Goal: Task Accomplishment & Management: Use online tool/utility

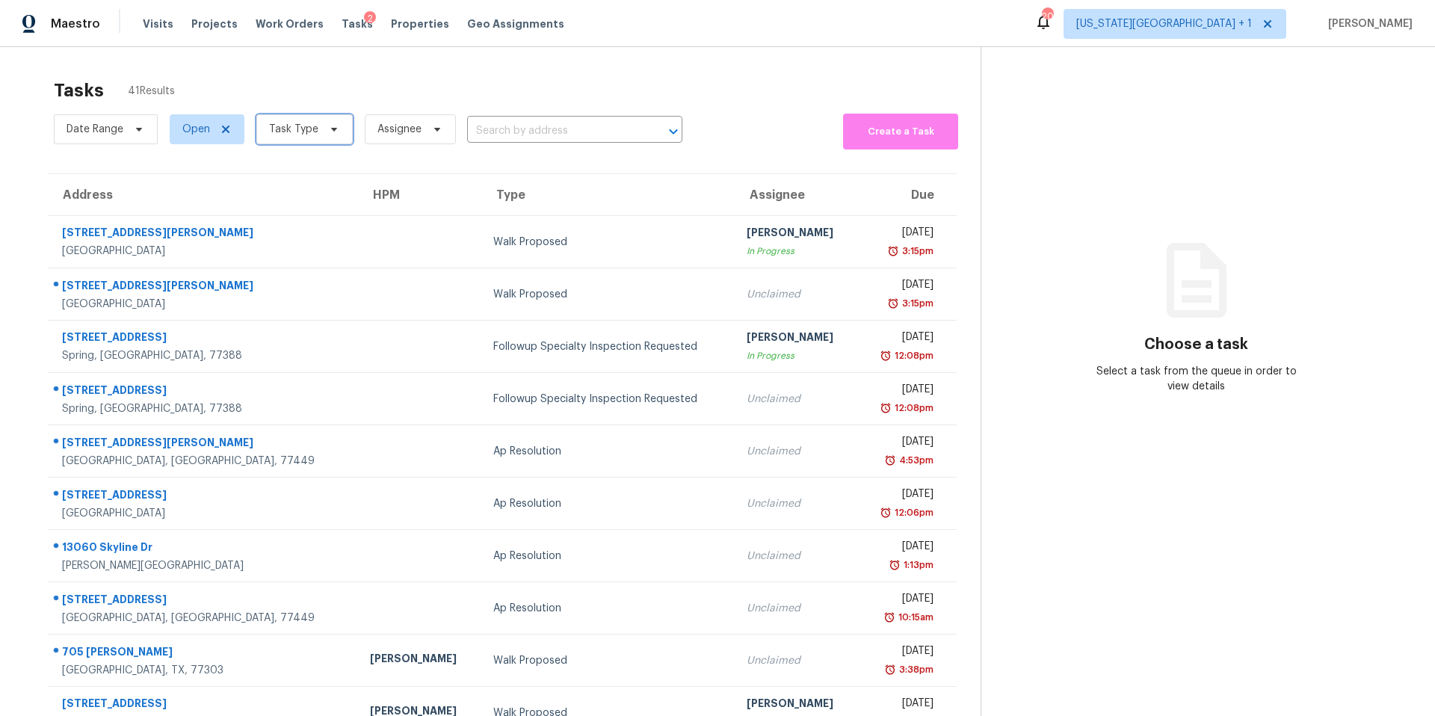
click at [320, 140] on span "Task Type" at bounding box center [304, 129] width 96 height 30
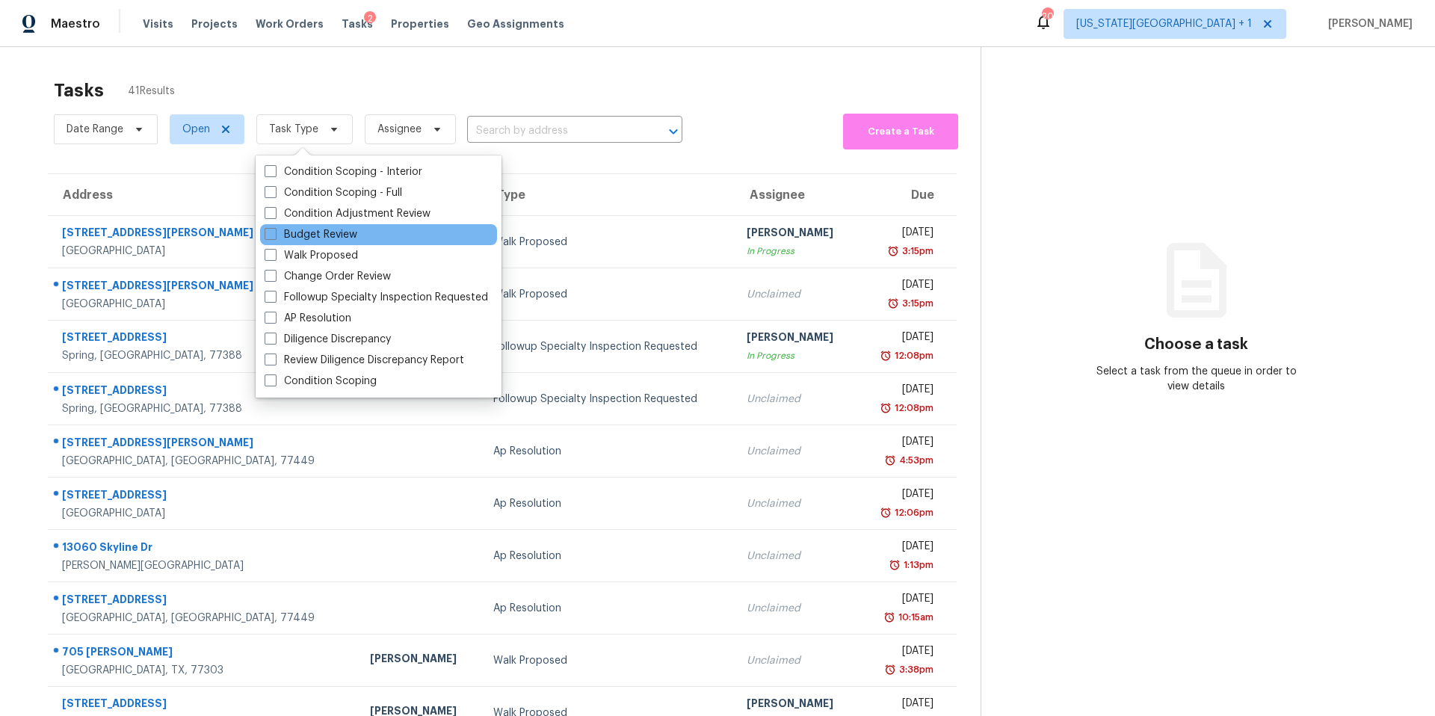
click at [291, 226] on div "Budget Review" at bounding box center [378, 234] width 237 height 21
click at [283, 238] on label "Budget Review" at bounding box center [311, 234] width 93 height 15
click at [274, 237] on input "Budget Review" at bounding box center [270, 232] width 10 height 10
checkbox input "true"
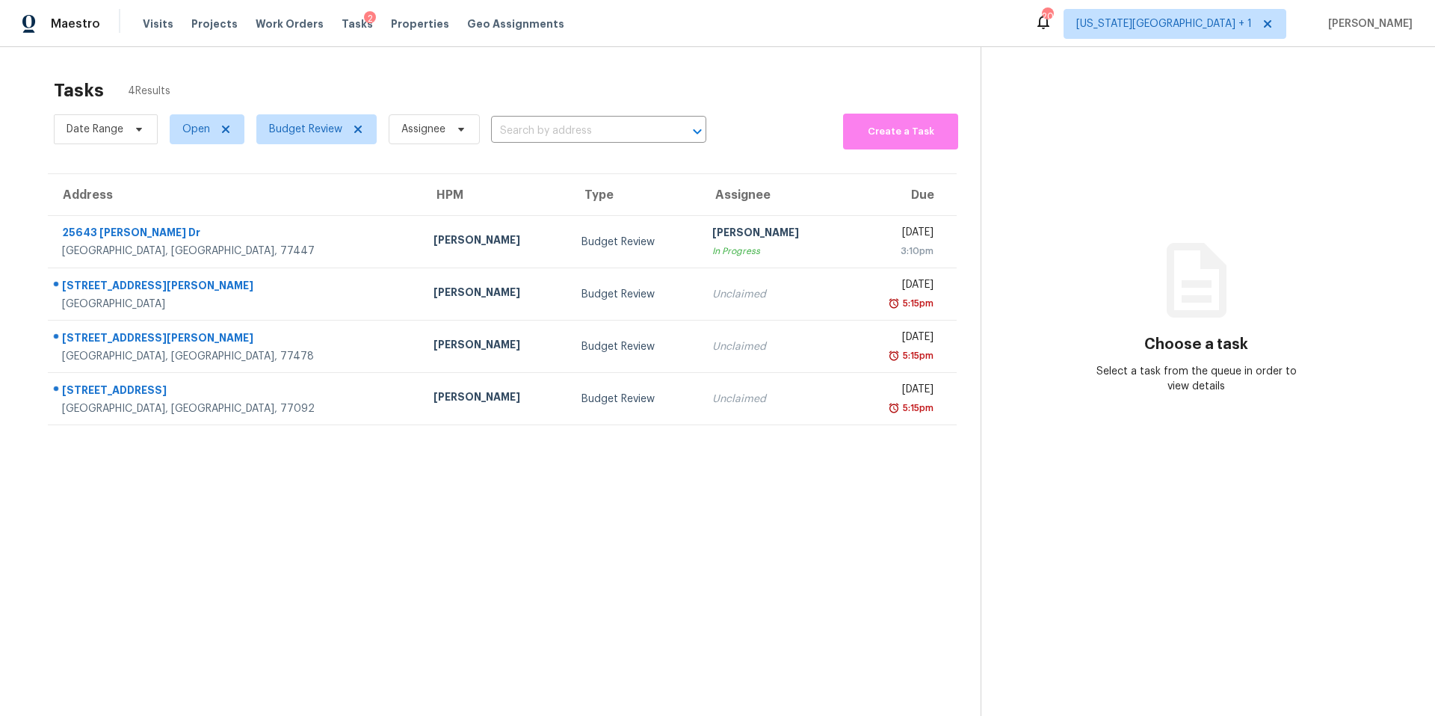
click at [339, 54] on div "Tasks 4 Results Date Range Open Budget Review Assignee ​ Create a Task Address …" at bounding box center [717, 405] width 1435 height 716
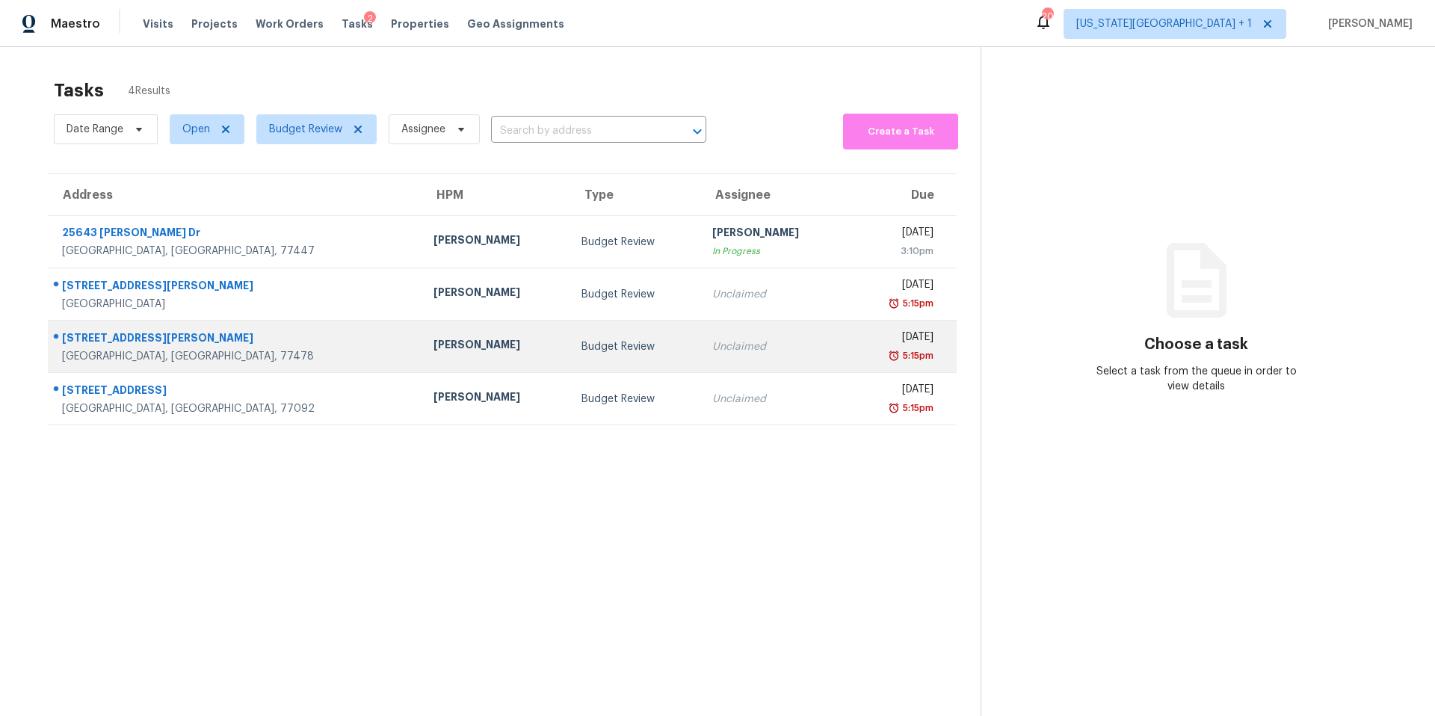
click at [434, 348] on div "Navid Ranjbar" at bounding box center [496, 346] width 124 height 19
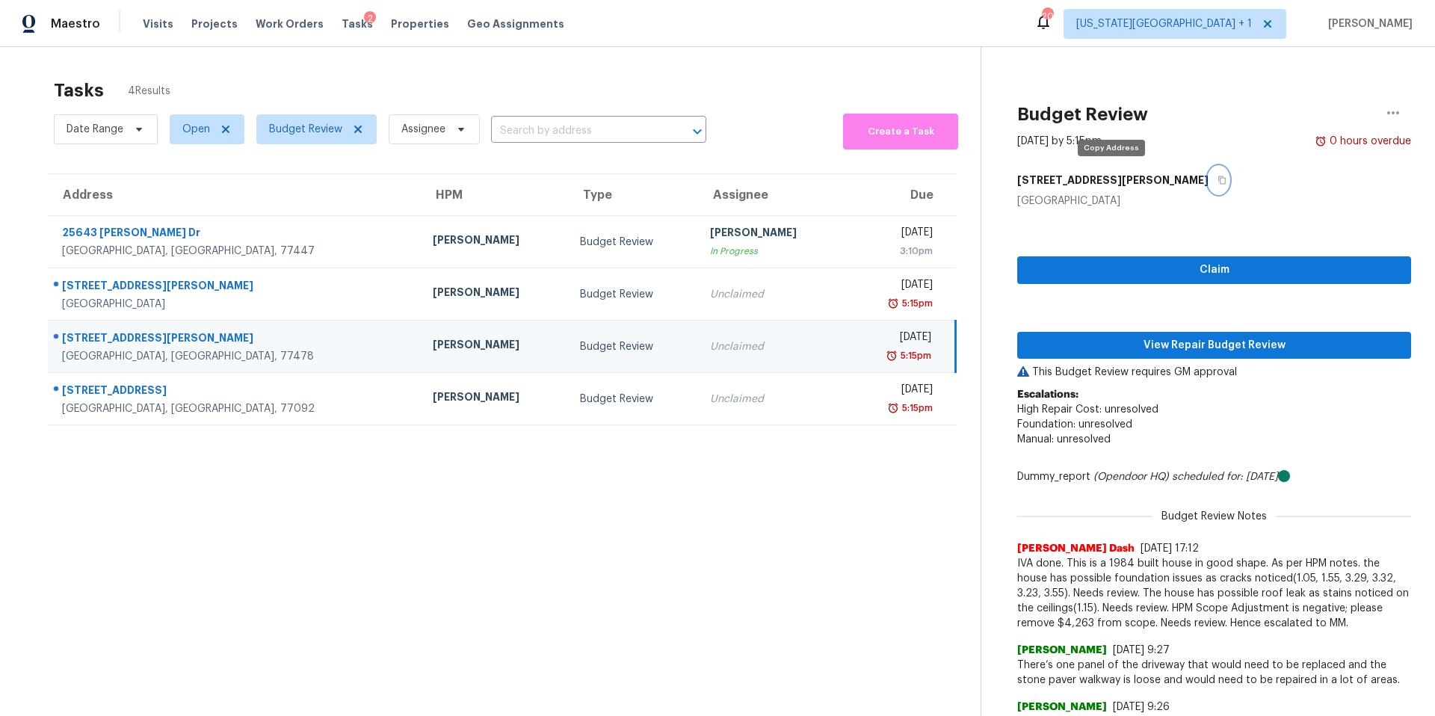
click at [1218, 181] on icon "button" at bounding box center [1222, 180] width 9 height 9
click at [1091, 339] on span "View Repair Budget Review" at bounding box center [1214, 345] width 370 height 19
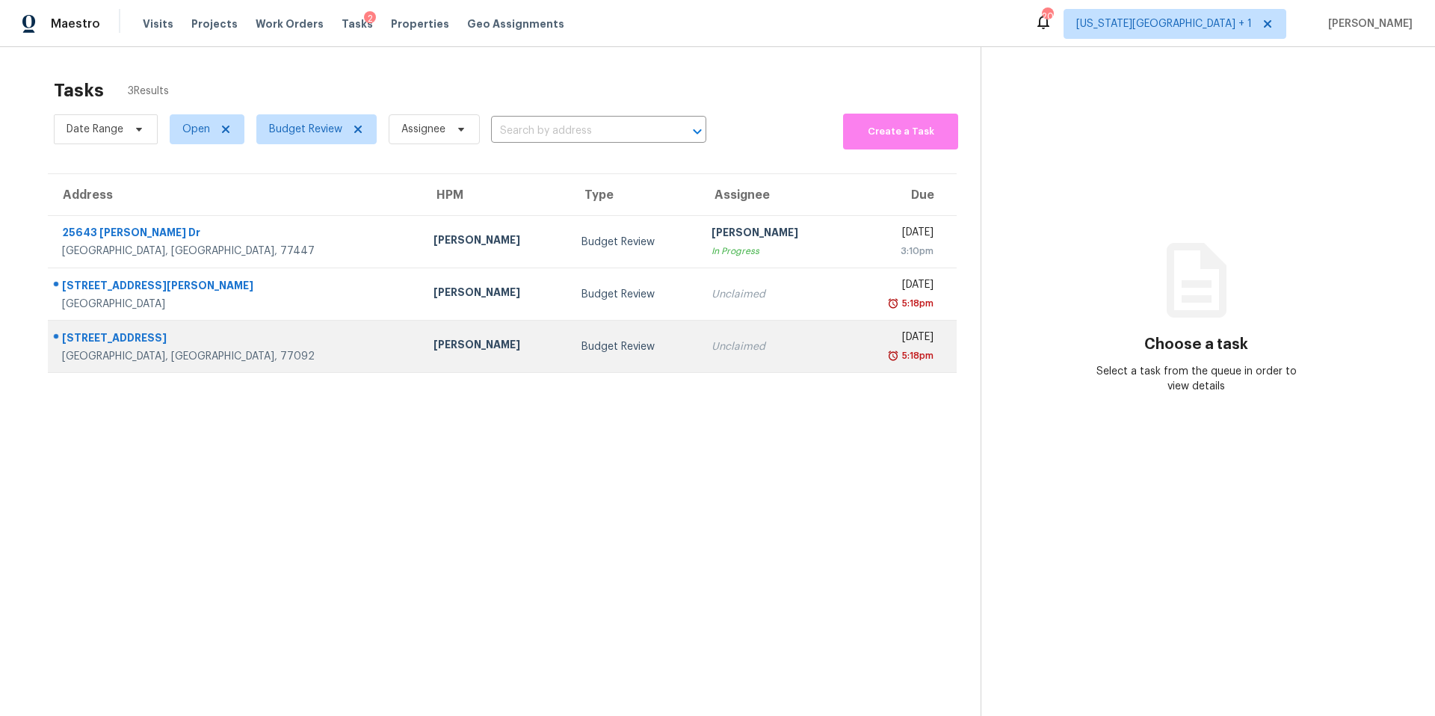
click at [422, 341] on td "[PERSON_NAME]" at bounding box center [496, 347] width 148 height 52
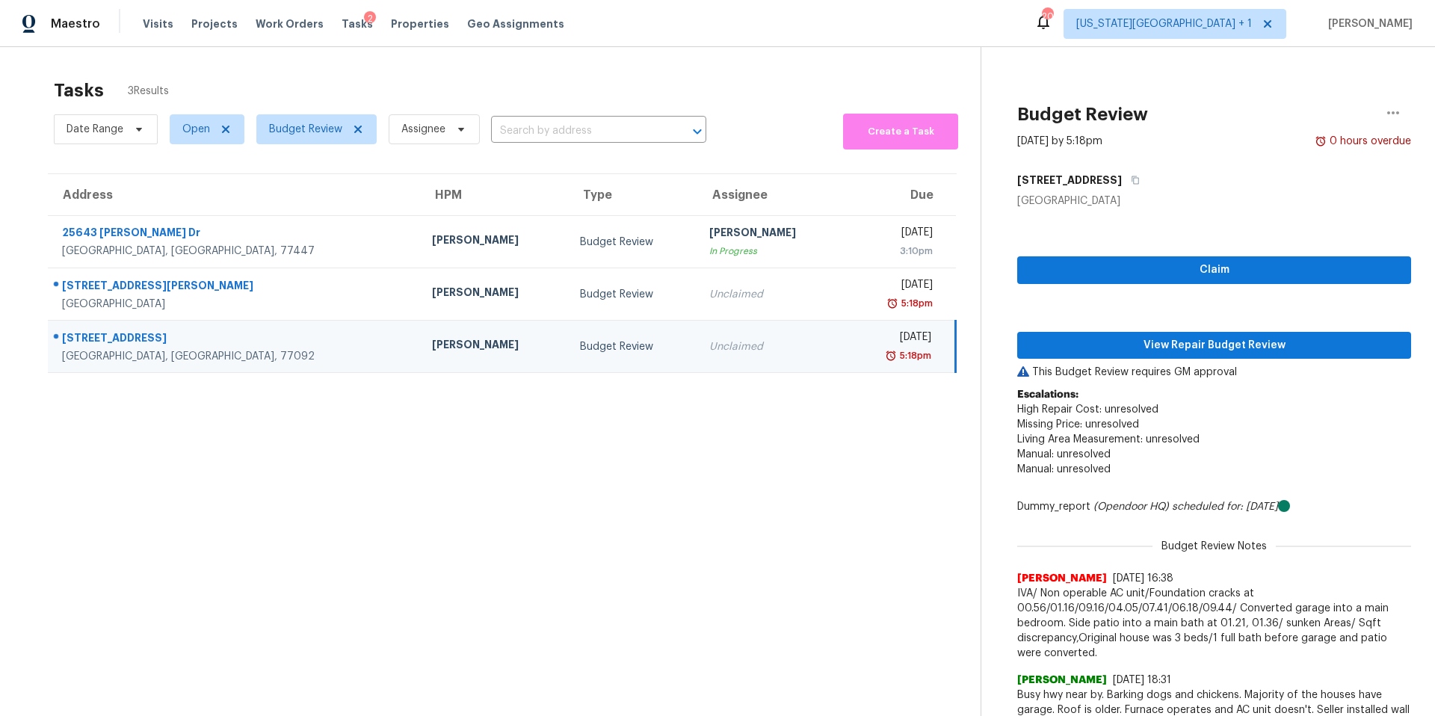
scroll to position [13, 0]
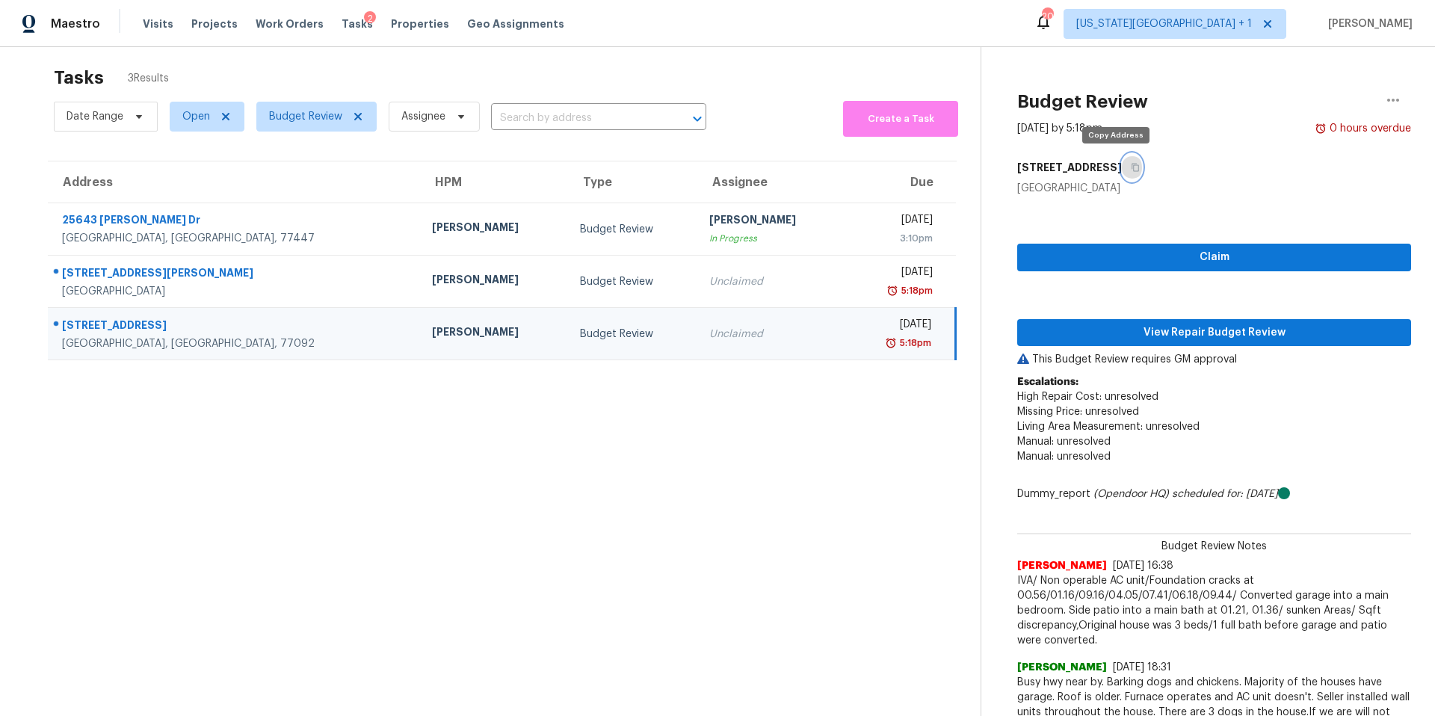
click at [1132, 170] on icon "button" at bounding box center [1135, 168] width 7 height 8
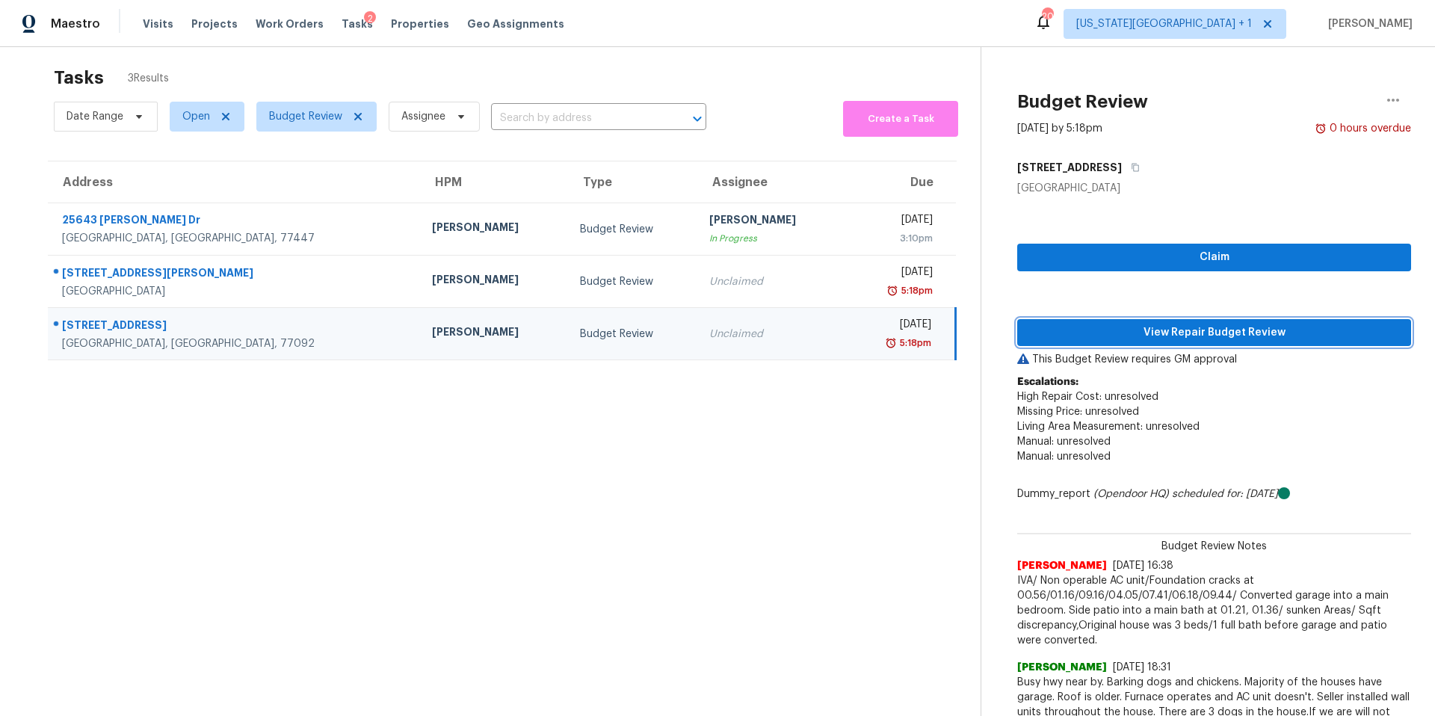
click at [1101, 339] on span "View Repair Budget Review" at bounding box center [1214, 333] width 370 height 19
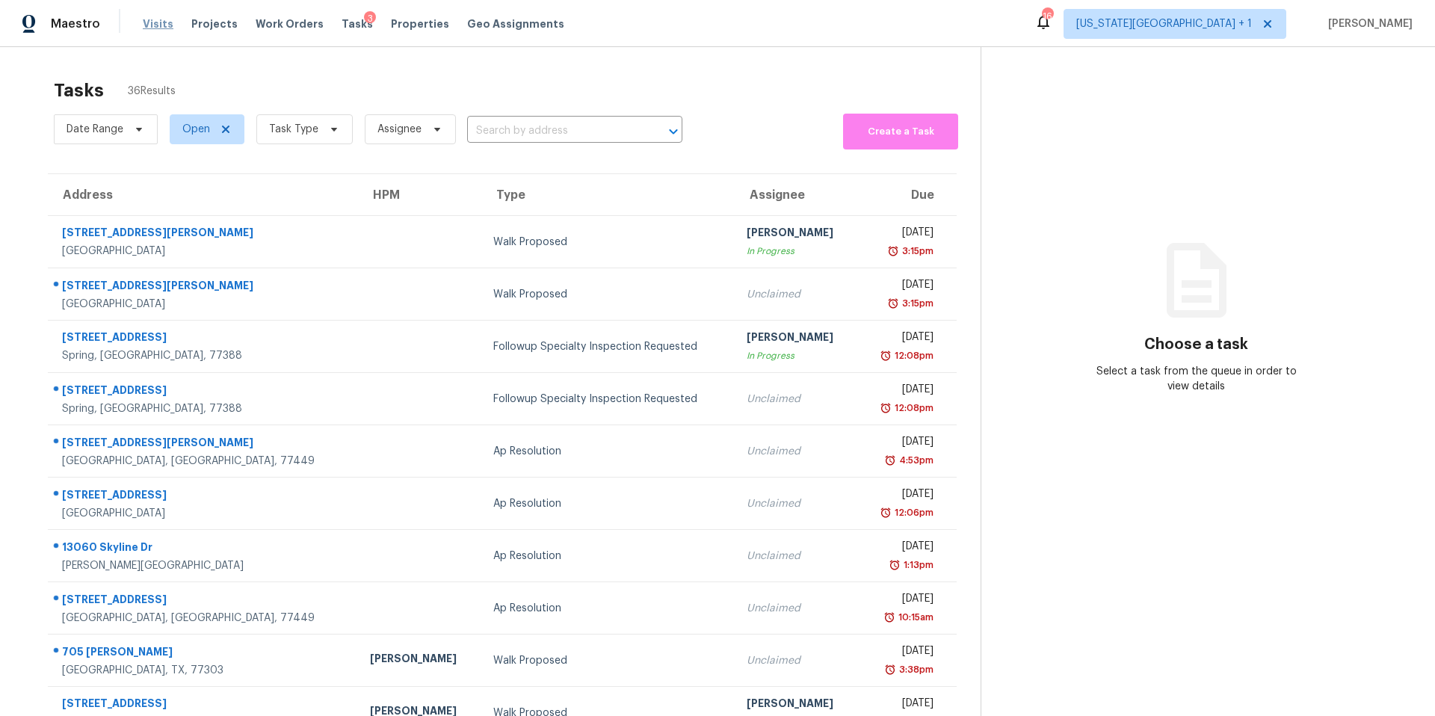
click at [146, 24] on span "Visits" at bounding box center [158, 23] width 31 height 15
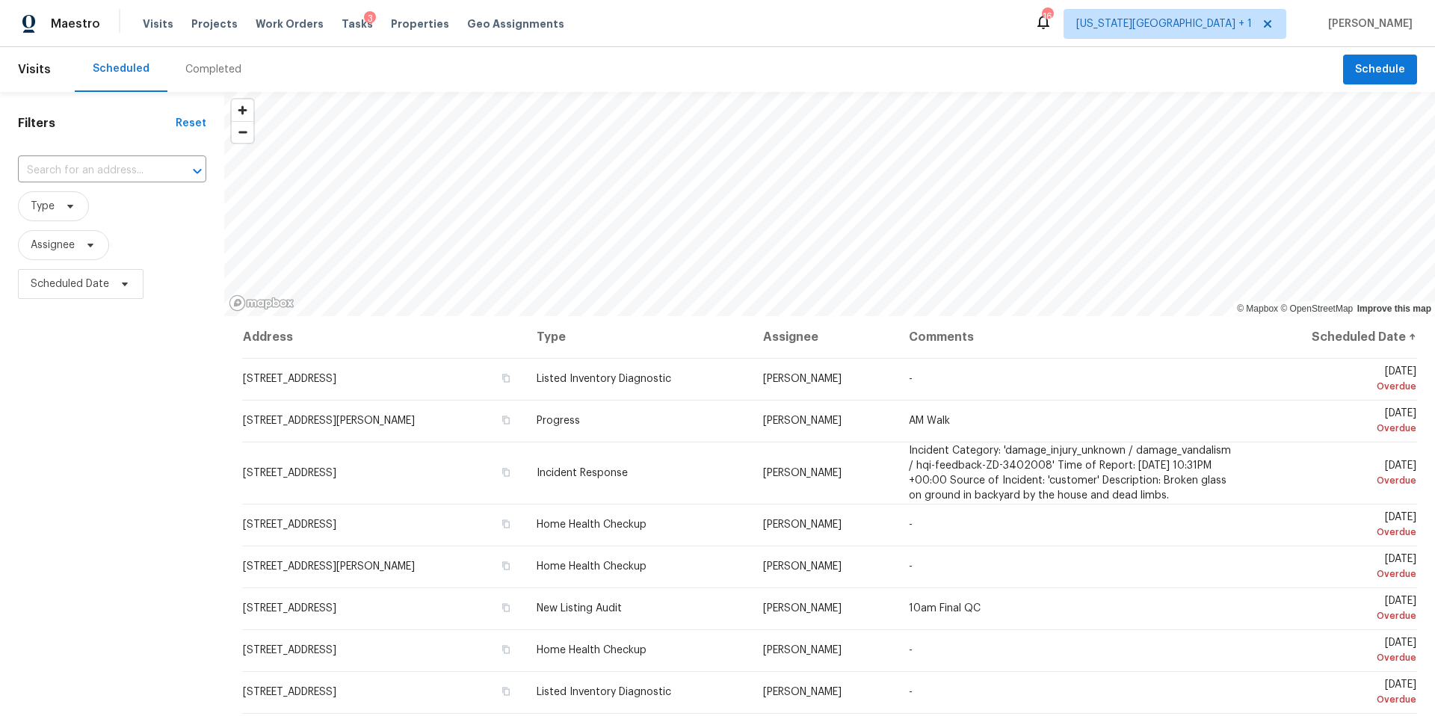
click at [203, 71] on div "Completed" at bounding box center [213, 69] width 56 height 15
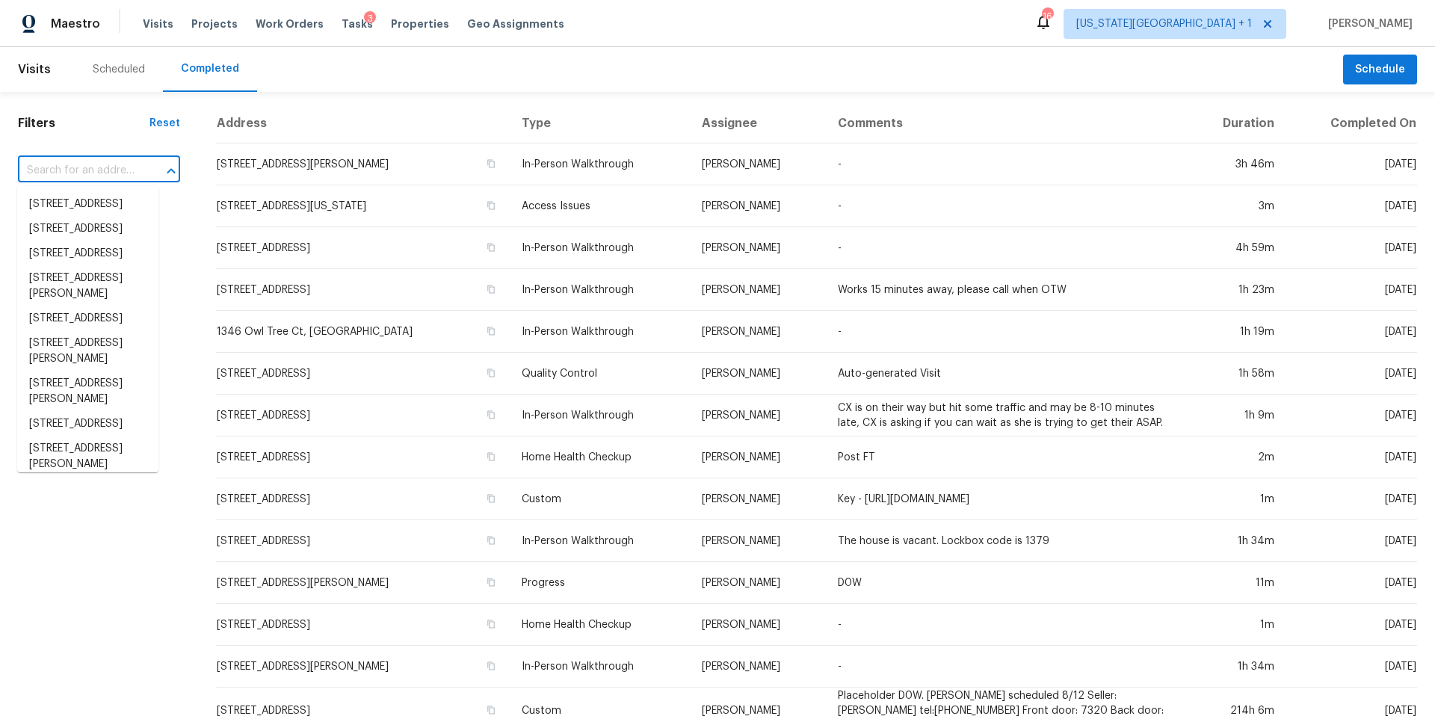
click at [78, 170] on input "text" at bounding box center [78, 170] width 120 height 23
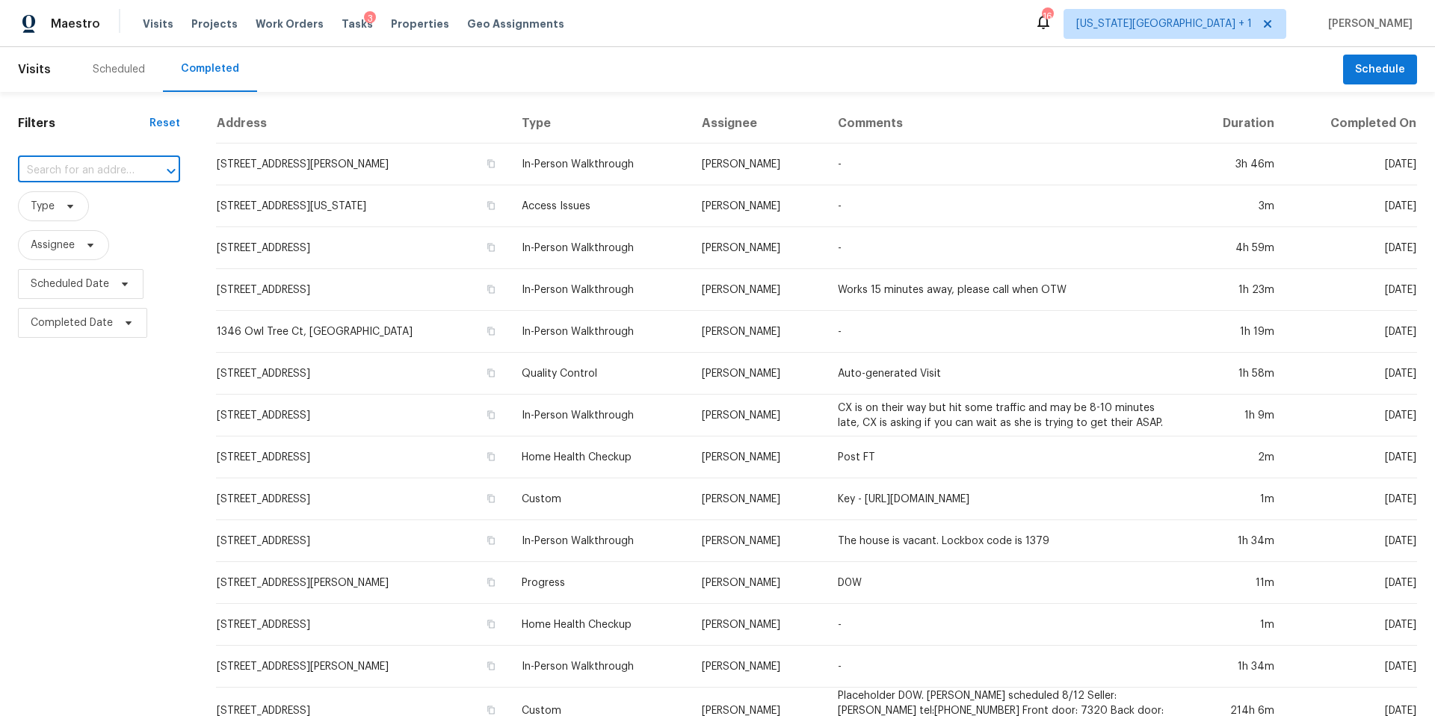
paste input "6343 Clemson St, Houston, TX 77092"
type input "6343 Clemson St, Houston, TX 77092"
click at [68, 217] on li "6343 Clemson St, Houston, TX 77092" at bounding box center [87, 204] width 141 height 25
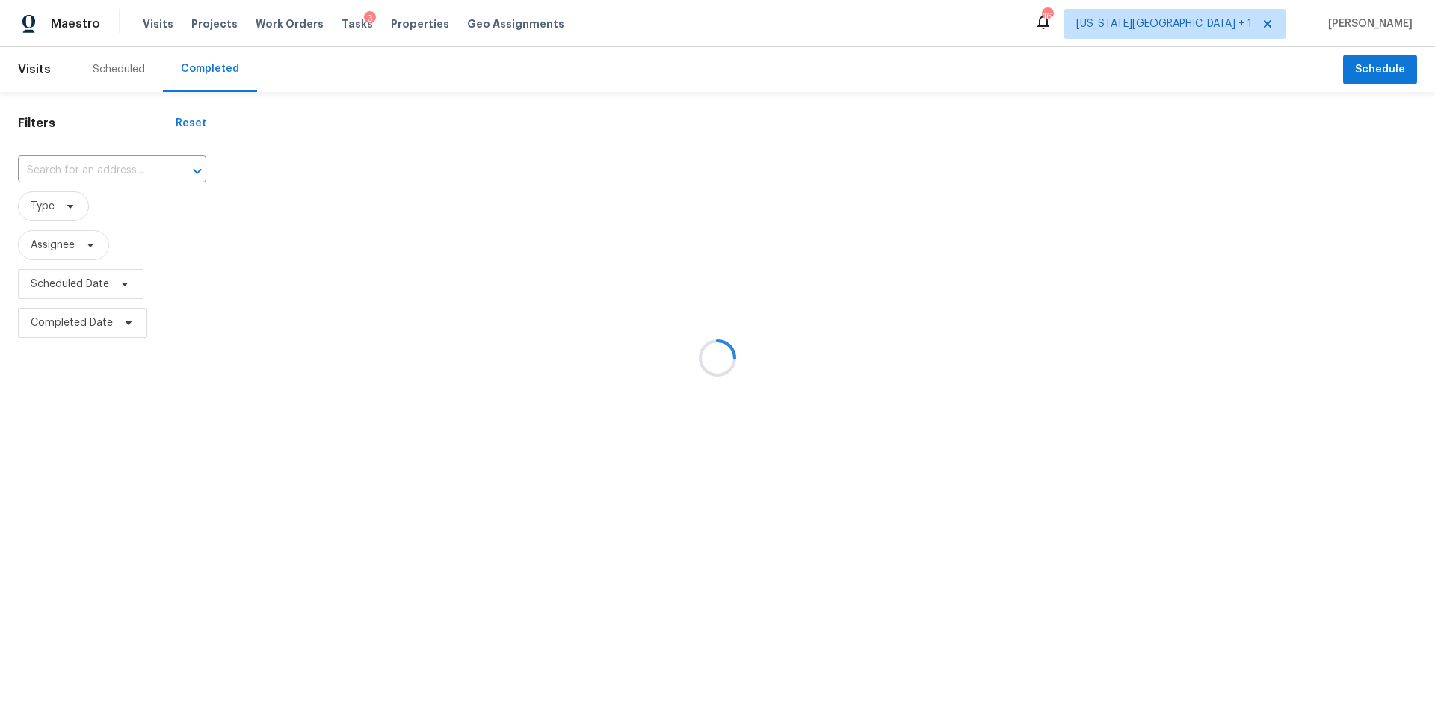
type input "6343 Clemson St, Houston, TX 77092"
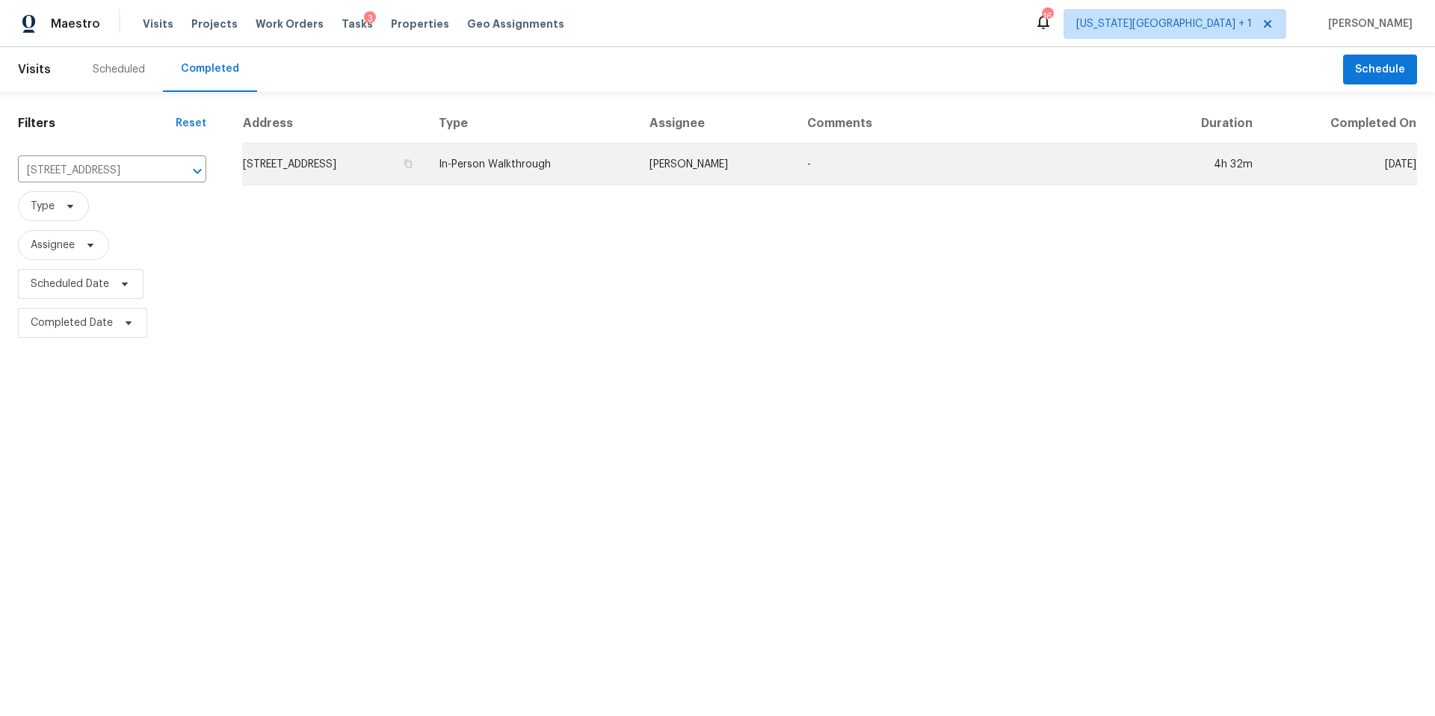
click at [289, 172] on td "6343 Clemson St, Houston, TX 77092" at bounding box center [334, 165] width 185 height 42
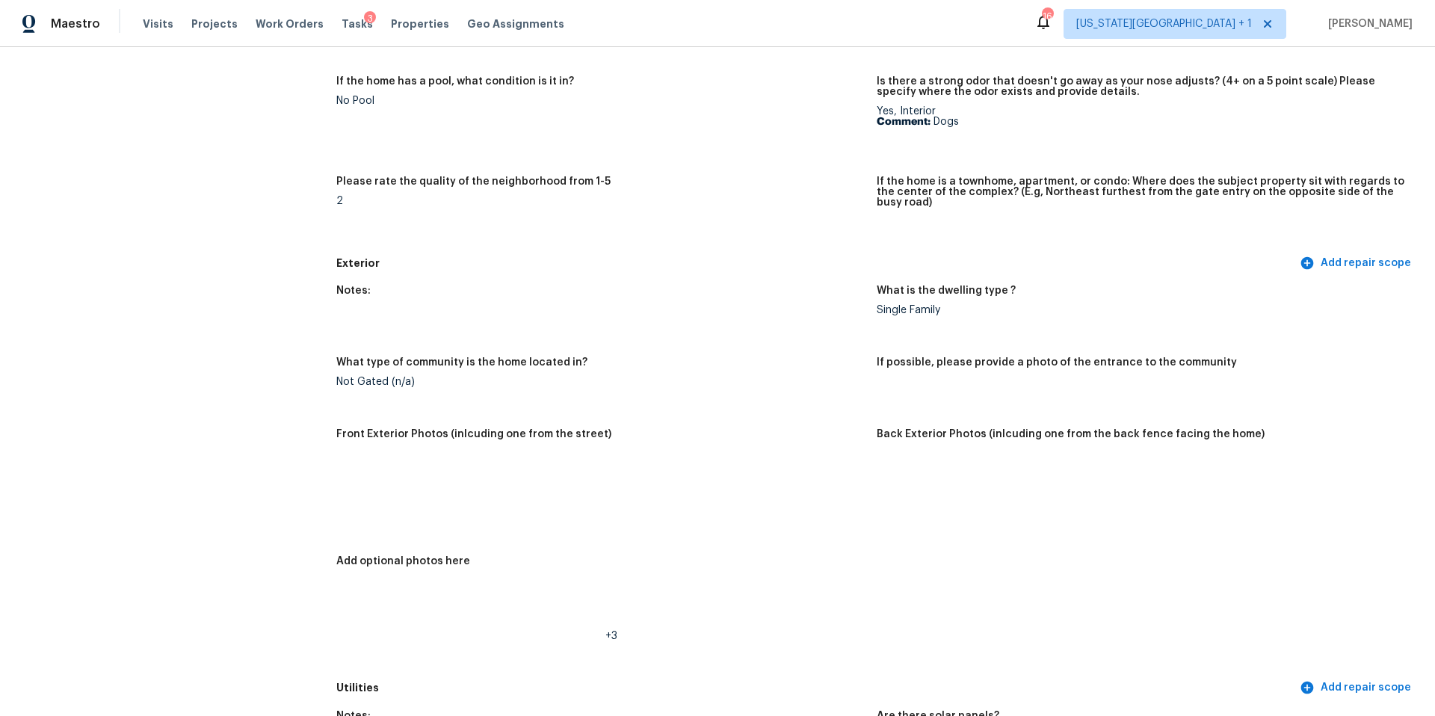
scroll to position [360, 0]
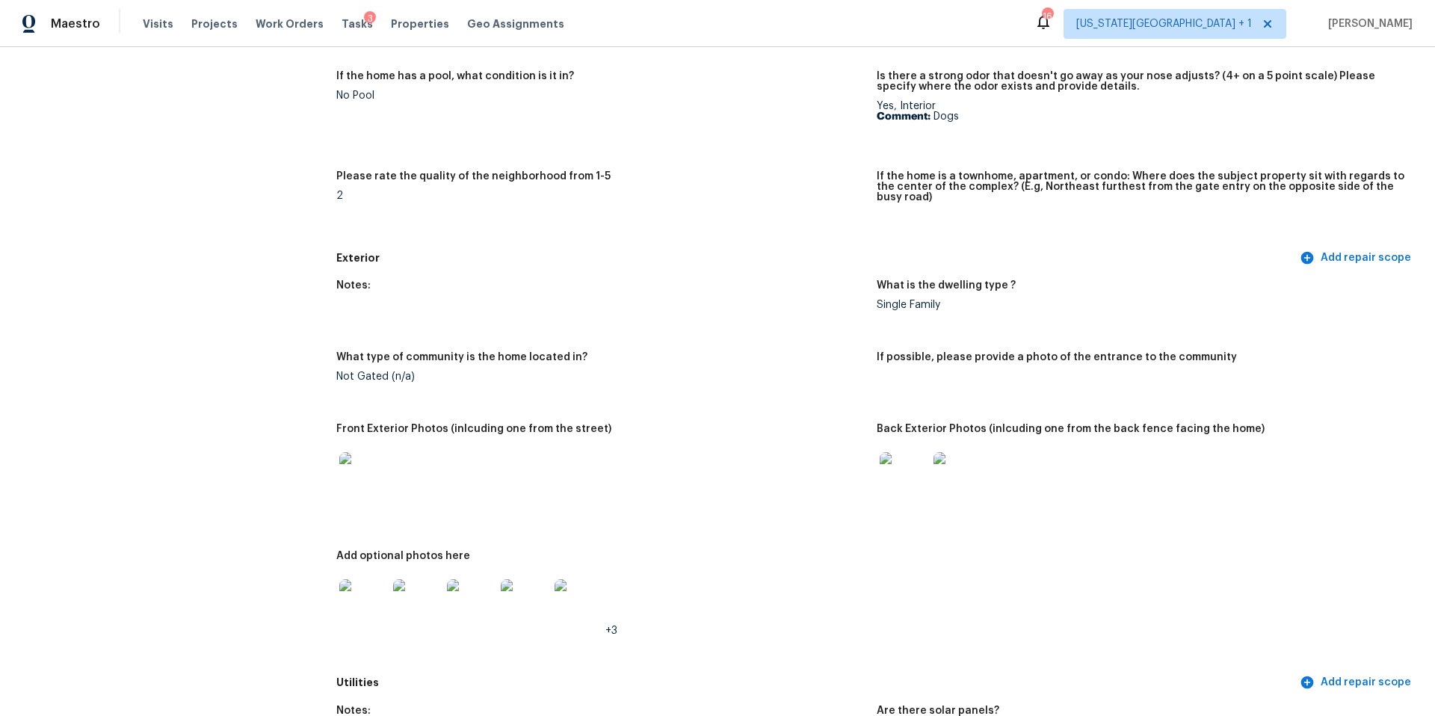
click at [359, 463] on img at bounding box center [363, 476] width 48 height 48
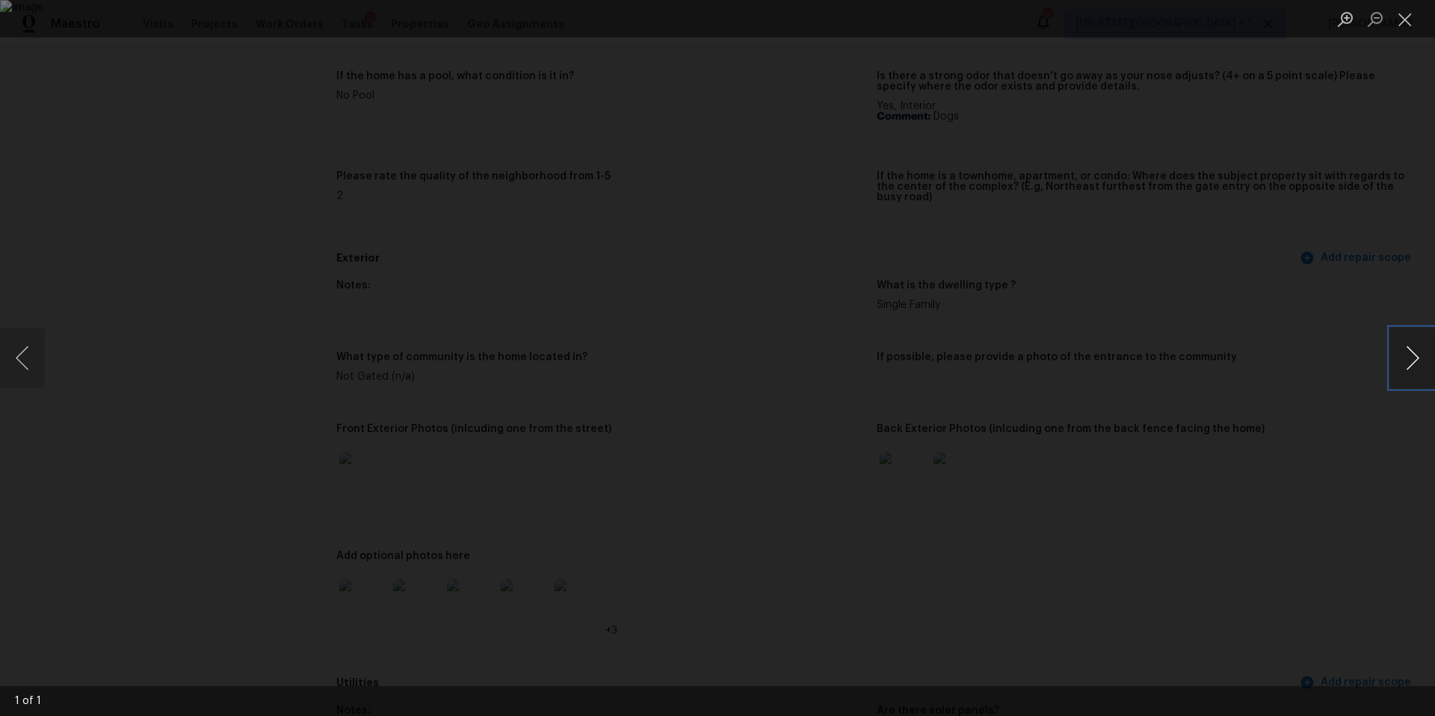
click at [1409, 366] on button "Next image" at bounding box center [1412, 358] width 45 height 60
click at [1325, 377] on div "Lightbox" at bounding box center [717, 358] width 1435 height 716
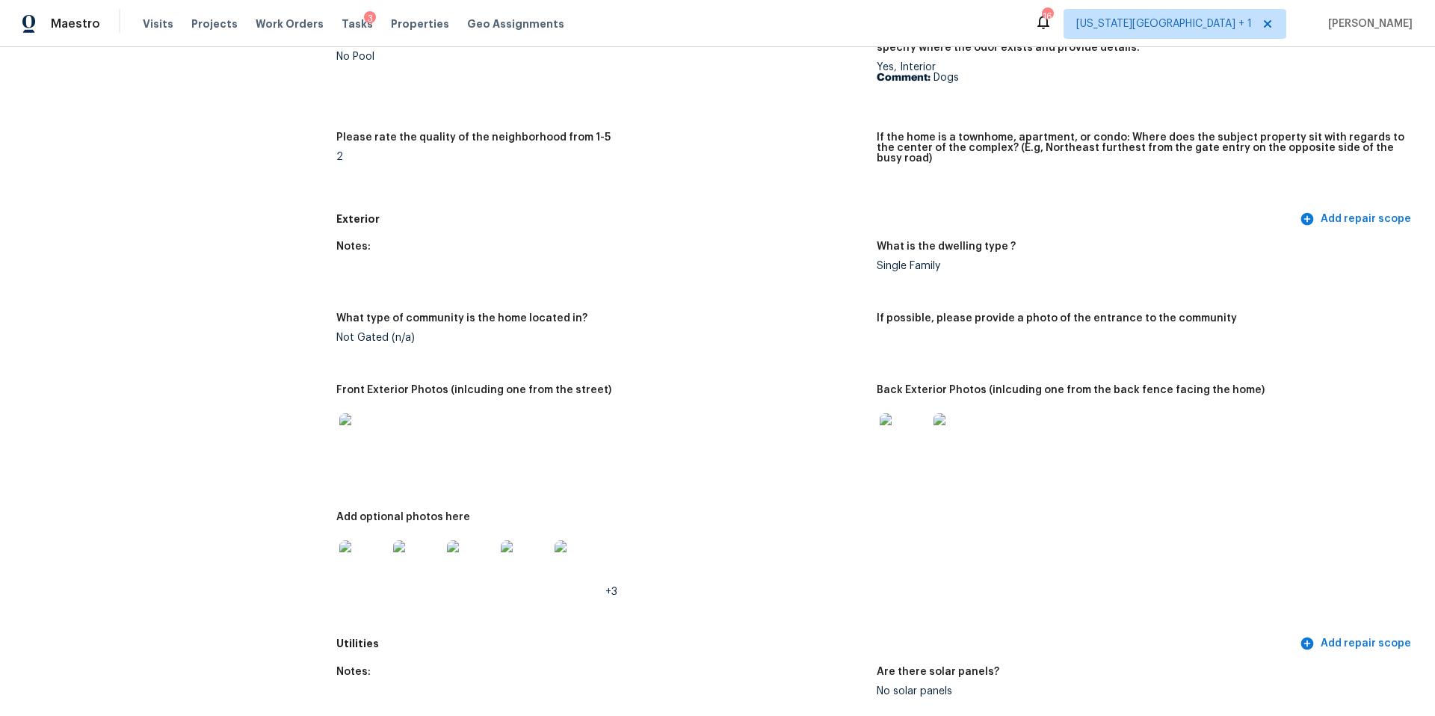
scroll to position [399, 0]
click at [925, 424] on img at bounding box center [904, 437] width 48 height 48
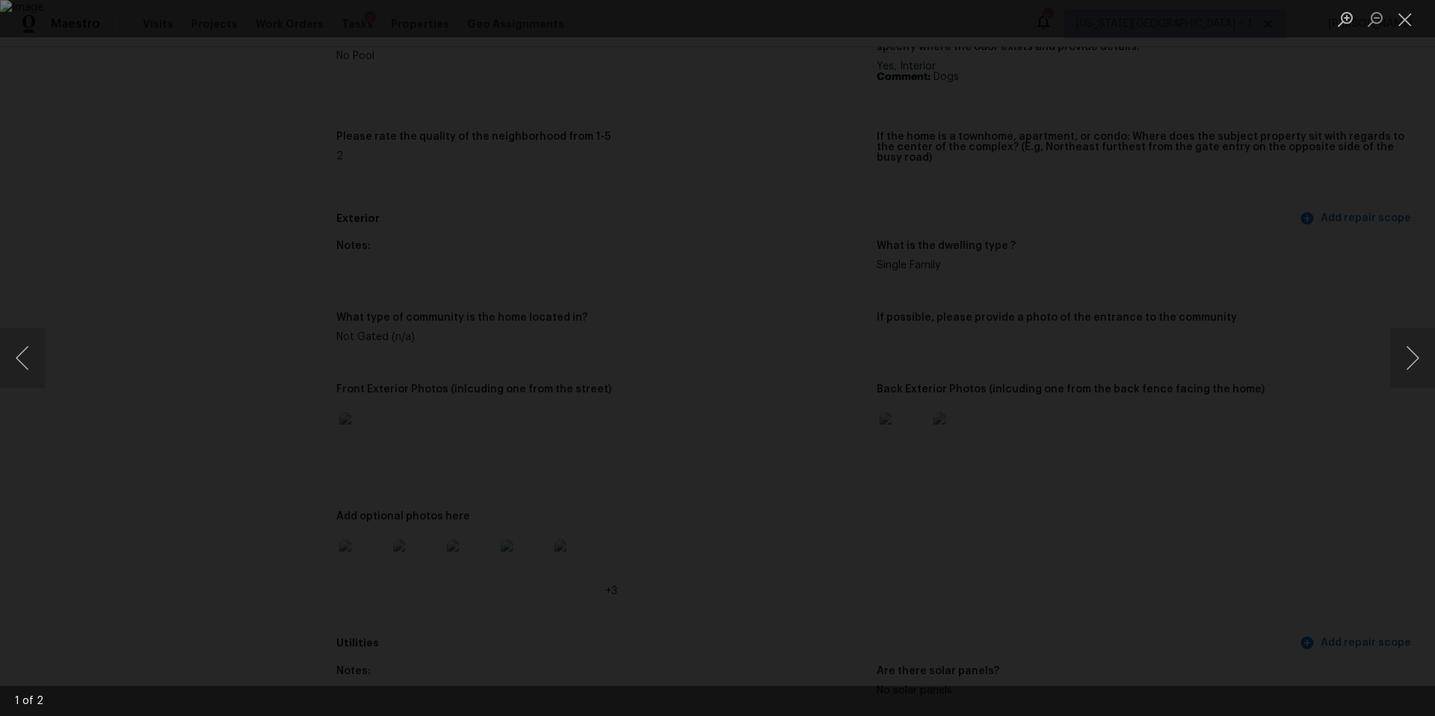
click at [1399, 390] on div "Lightbox" at bounding box center [717, 358] width 1435 height 716
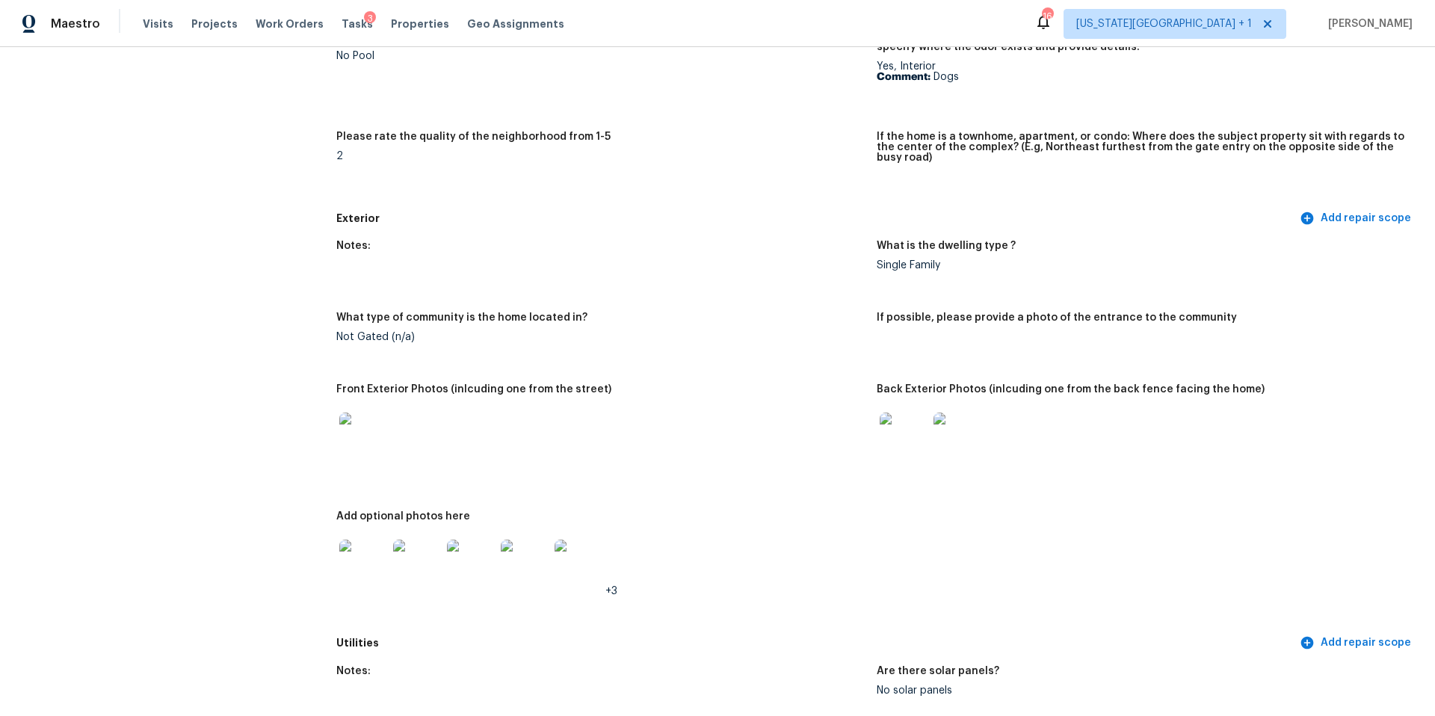
click at [354, 540] on img at bounding box center [363, 564] width 48 height 48
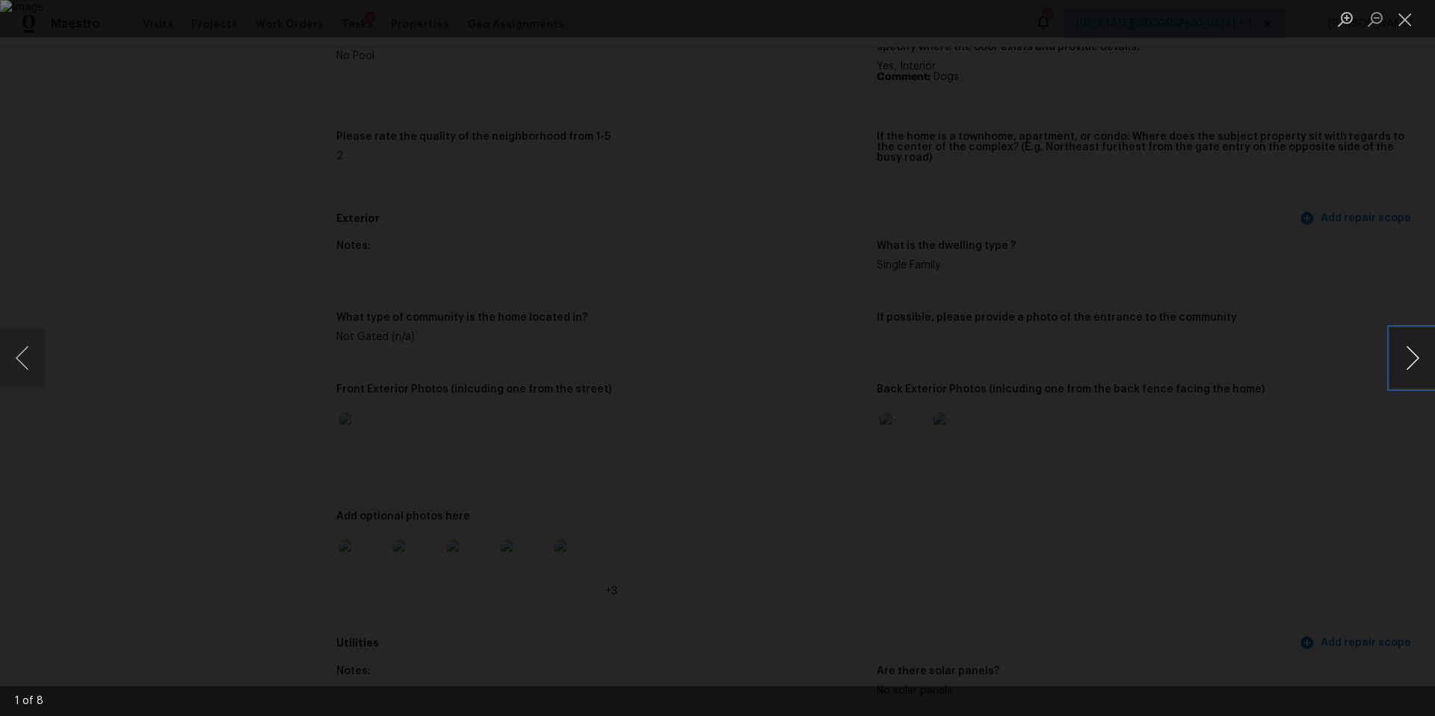
click at [1434, 367] on button "Next image" at bounding box center [1412, 358] width 45 height 60
click at [22, 355] on button "Previous image" at bounding box center [22, 358] width 45 height 60
click at [1398, 365] on button "Next image" at bounding box center [1412, 358] width 45 height 60
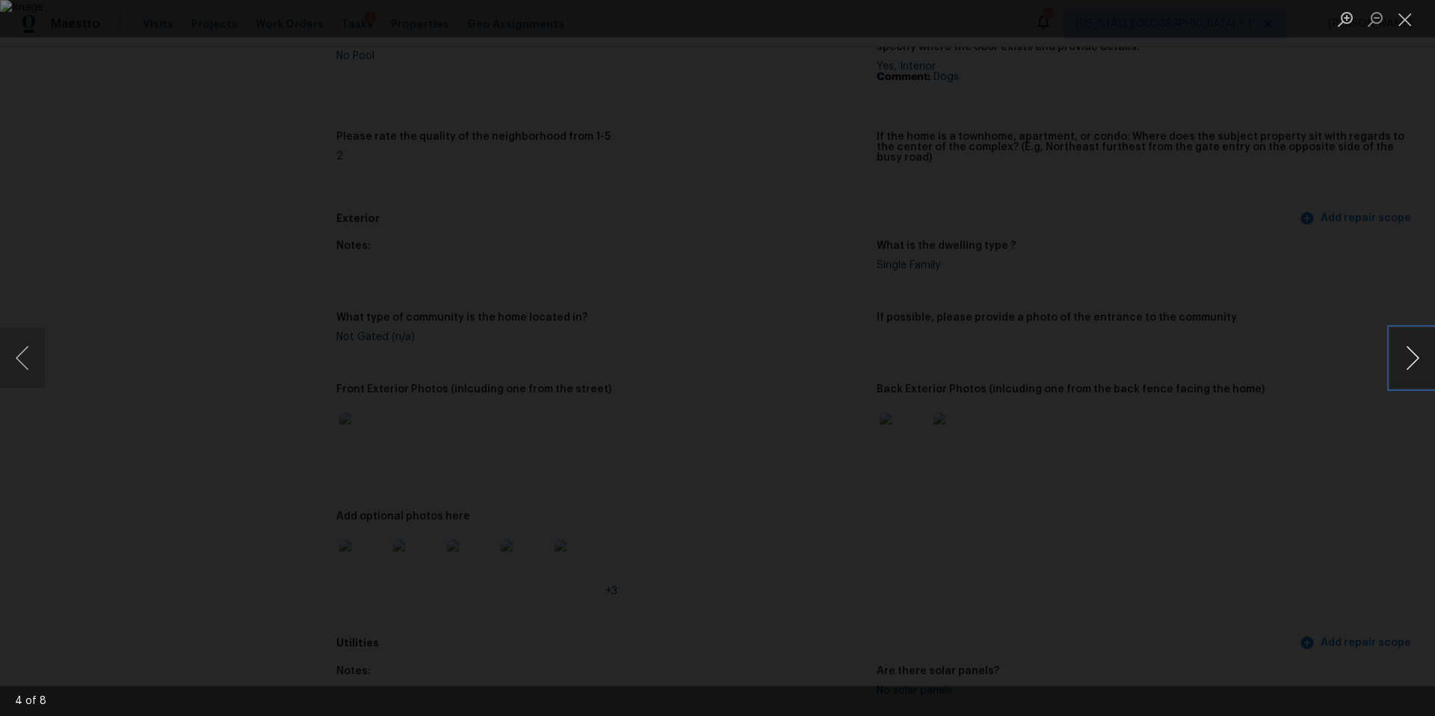
click at [1398, 365] on button "Next image" at bounding box center [1412, 358] width 45 height 60
click at [1202, 230] on div "Lightbox" at bounding box center [717, 358] width 1435 height 716
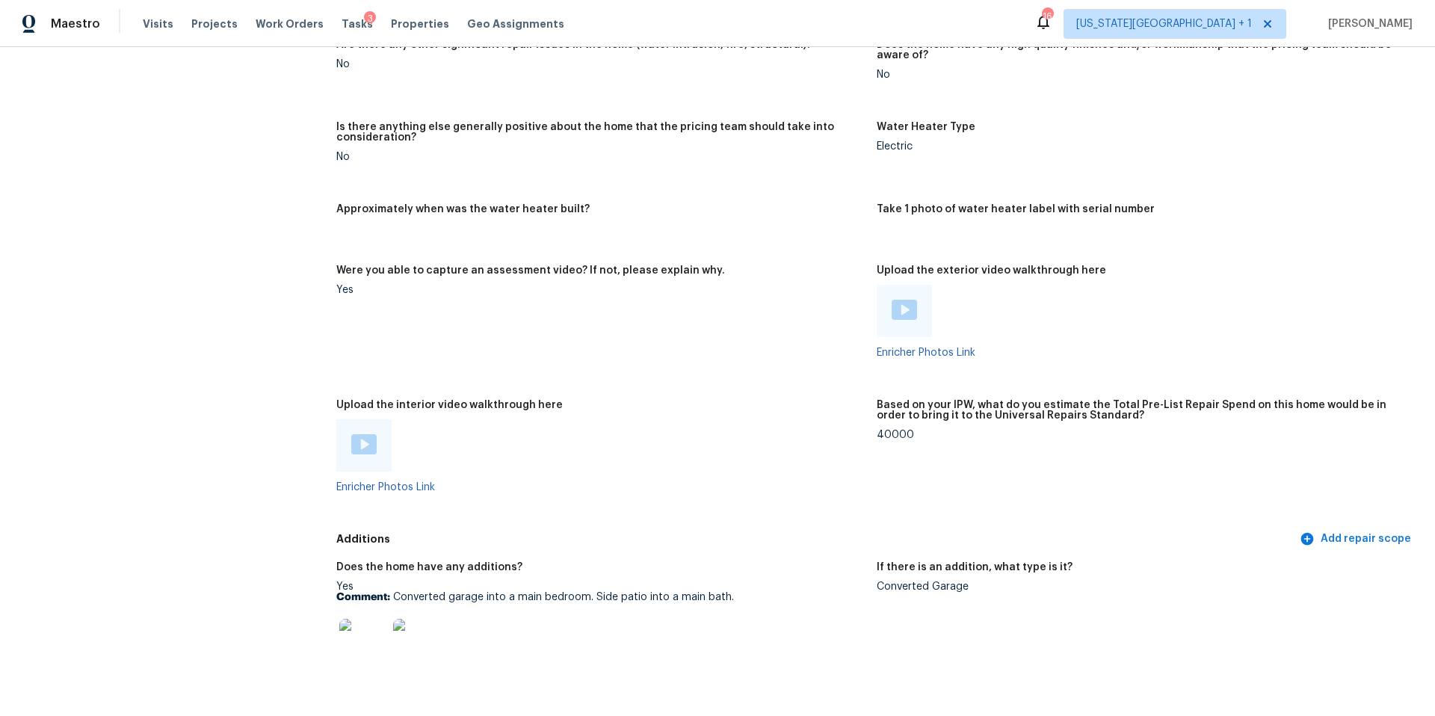
scroll to position [2770, 0]
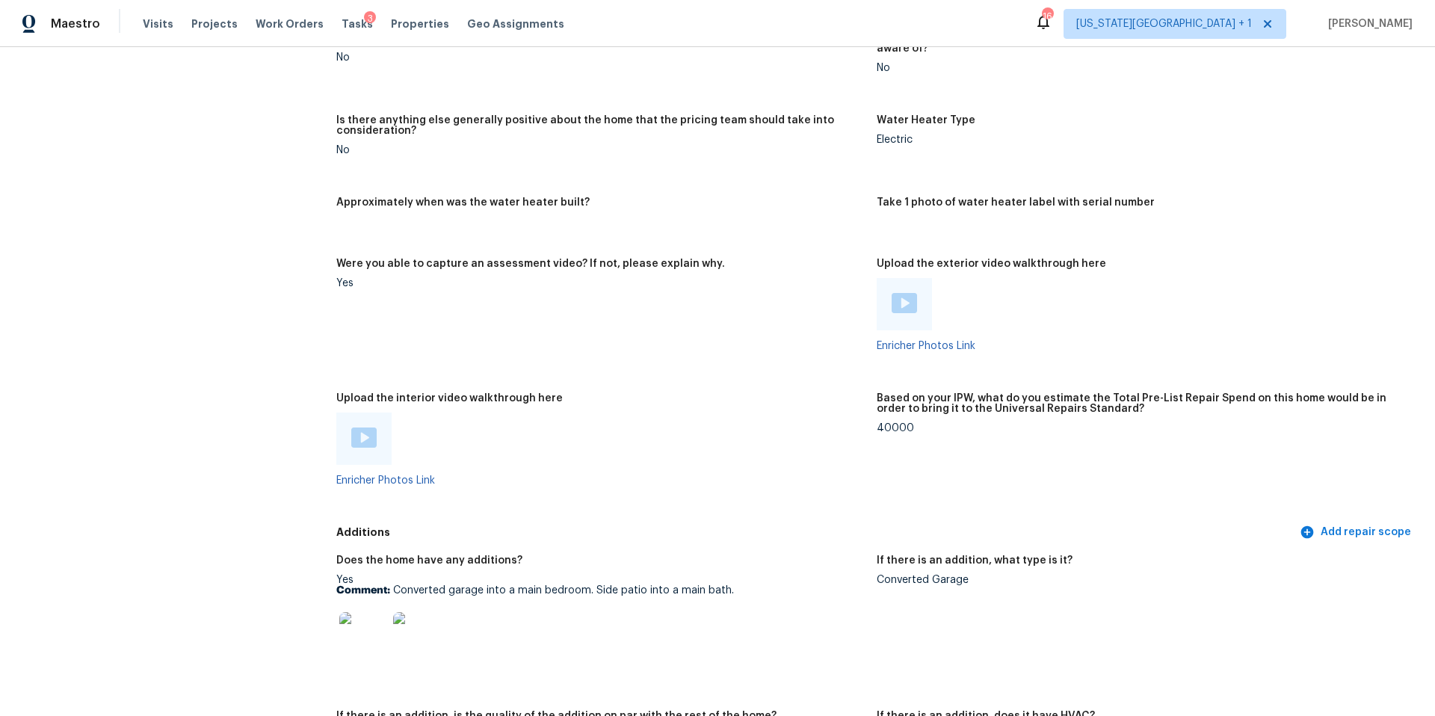
click at [371, 621] on img at bounding box center [363, 636] width 48 height 48
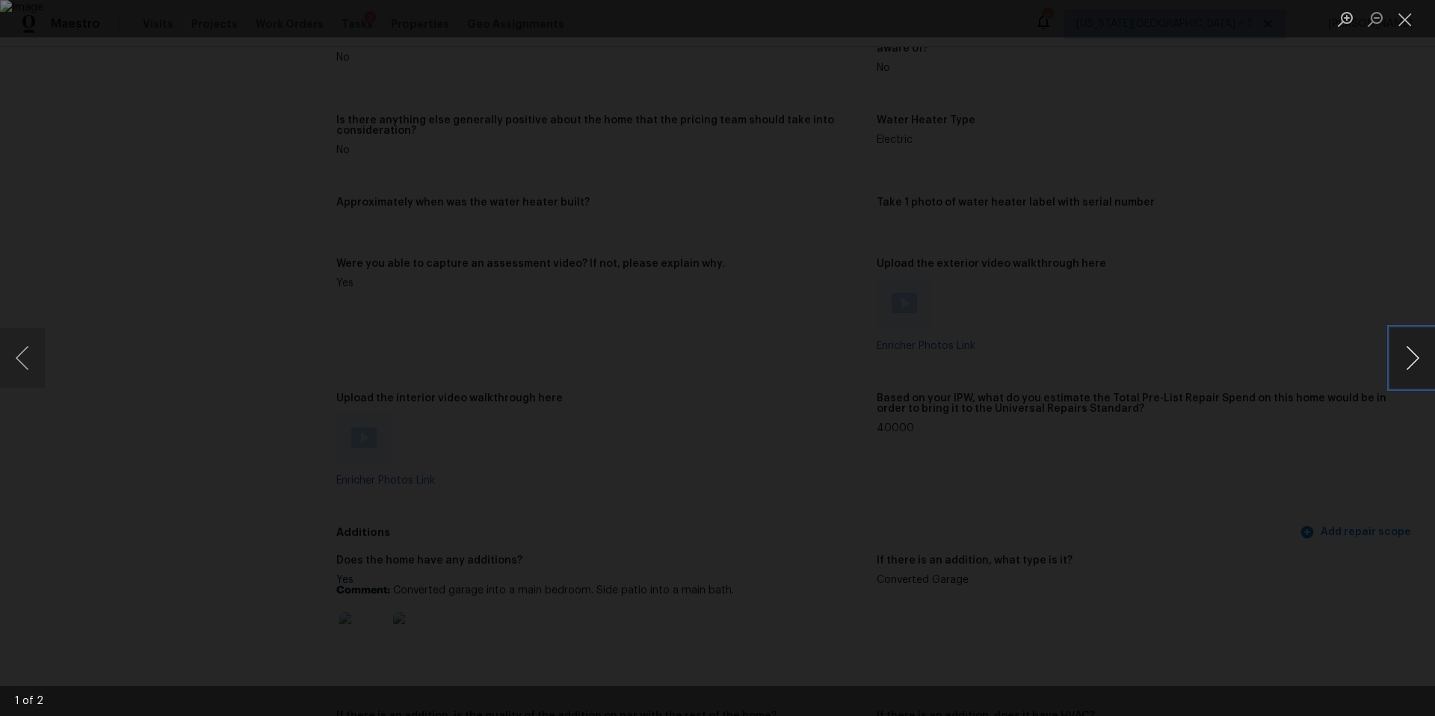
click at [1407, 357] on button "Next image" at bounding box center [1412, 358] width 45 height 60
click at [1321, 306] on div "Lightbox" at bounding box center [717, 358] width 1435 height 716
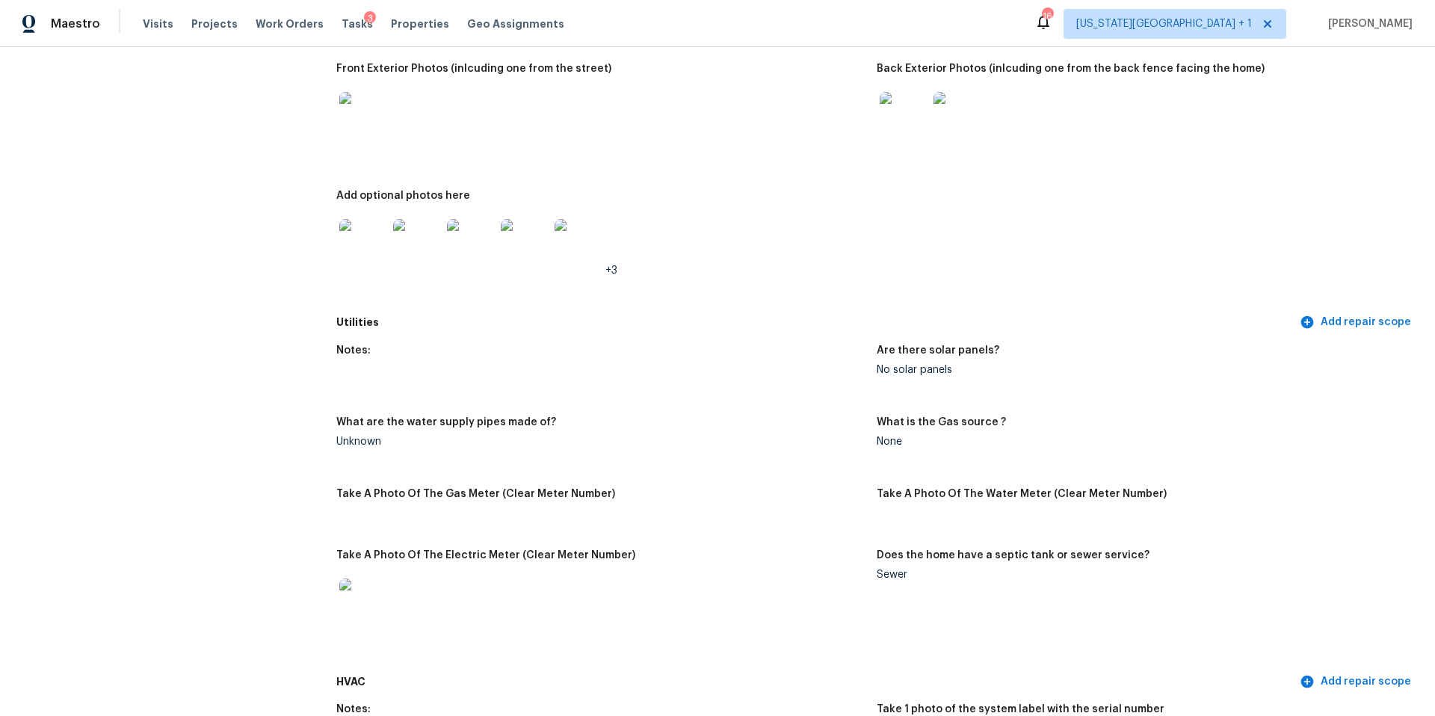
scroll to position [135, 0]
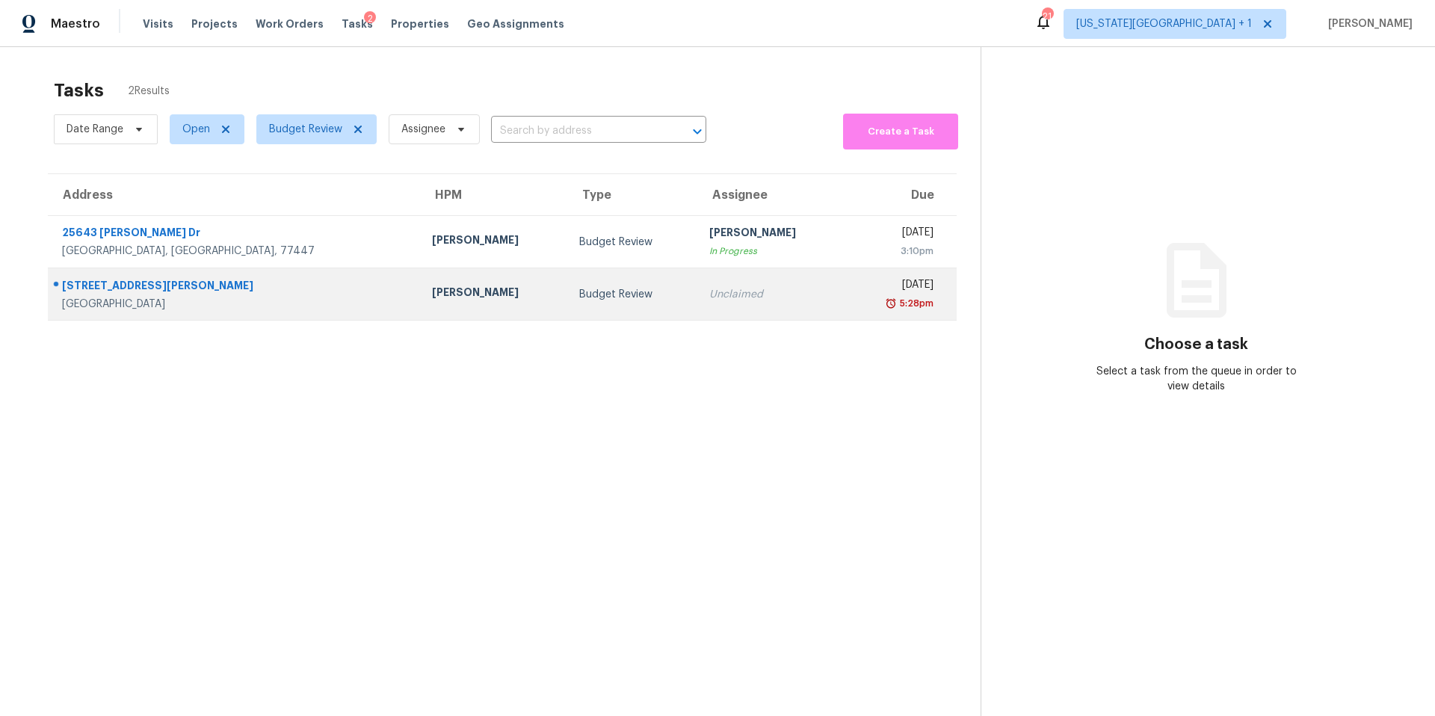
click at [432, 288] on div "[PERSON_NAME]" at bounding box center [494, 294] width 124 height 19
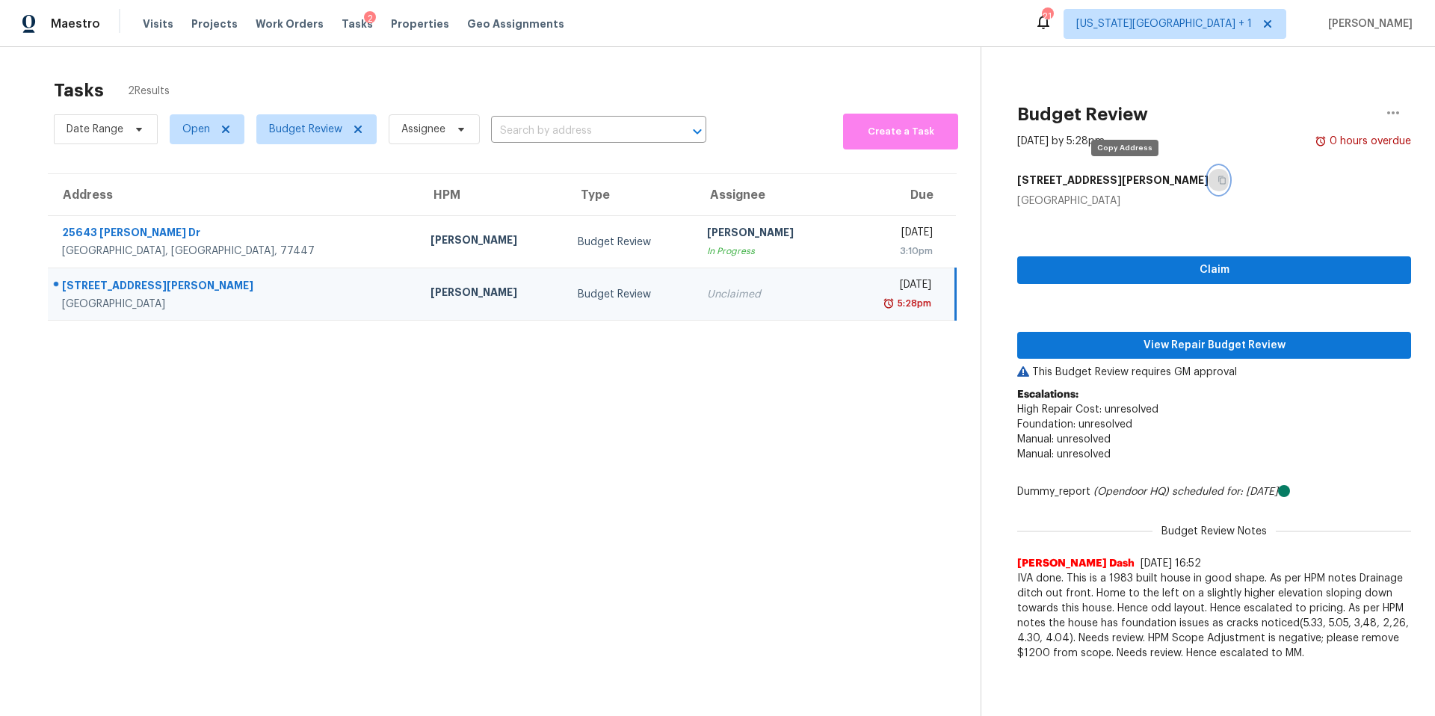
click at [1209, 173] on button "button" at bounding box center [1219, 180] width 20 height 27
click at [1112, 345] on span "View Repair Budget Review" at bounding box center [1214, 345] width 370 height 19
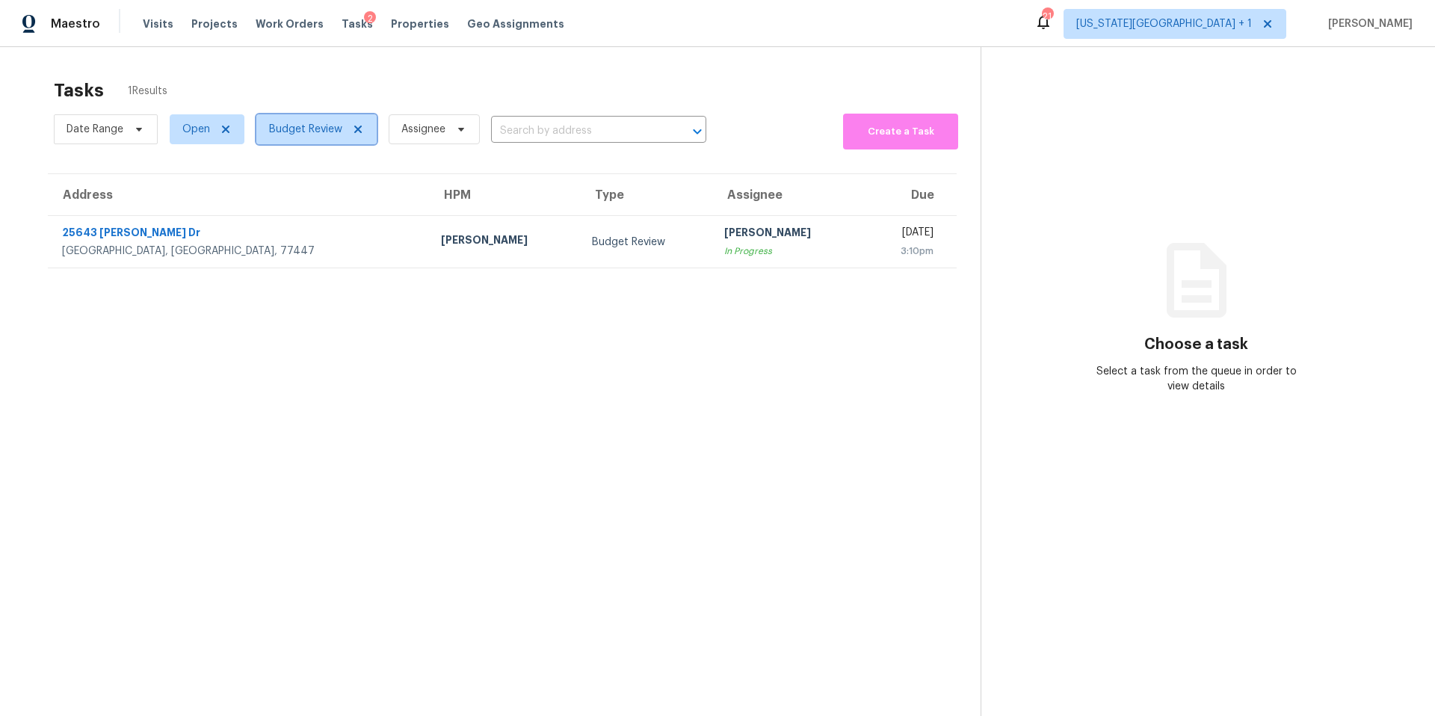
click at [285, 128] on span "Budget Review" at bounding box center [305, 129] width 73 height 15
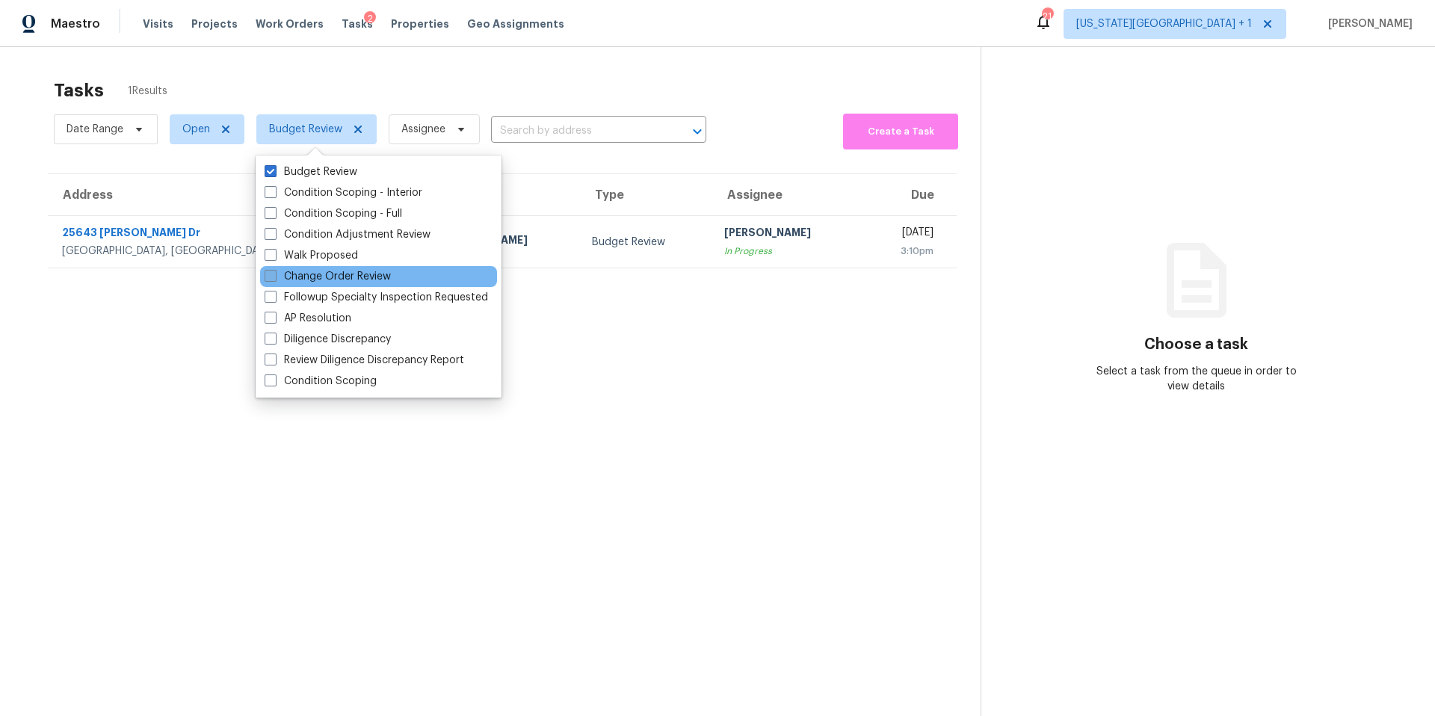
click at [292, 277] on label "Change Order Review" at bounding box center [328, 276] width 126 height 15
click at [274, 277] on input "Change Order Review" at bounding box center [270, 274] width 10 height 10
checkbox input "true"
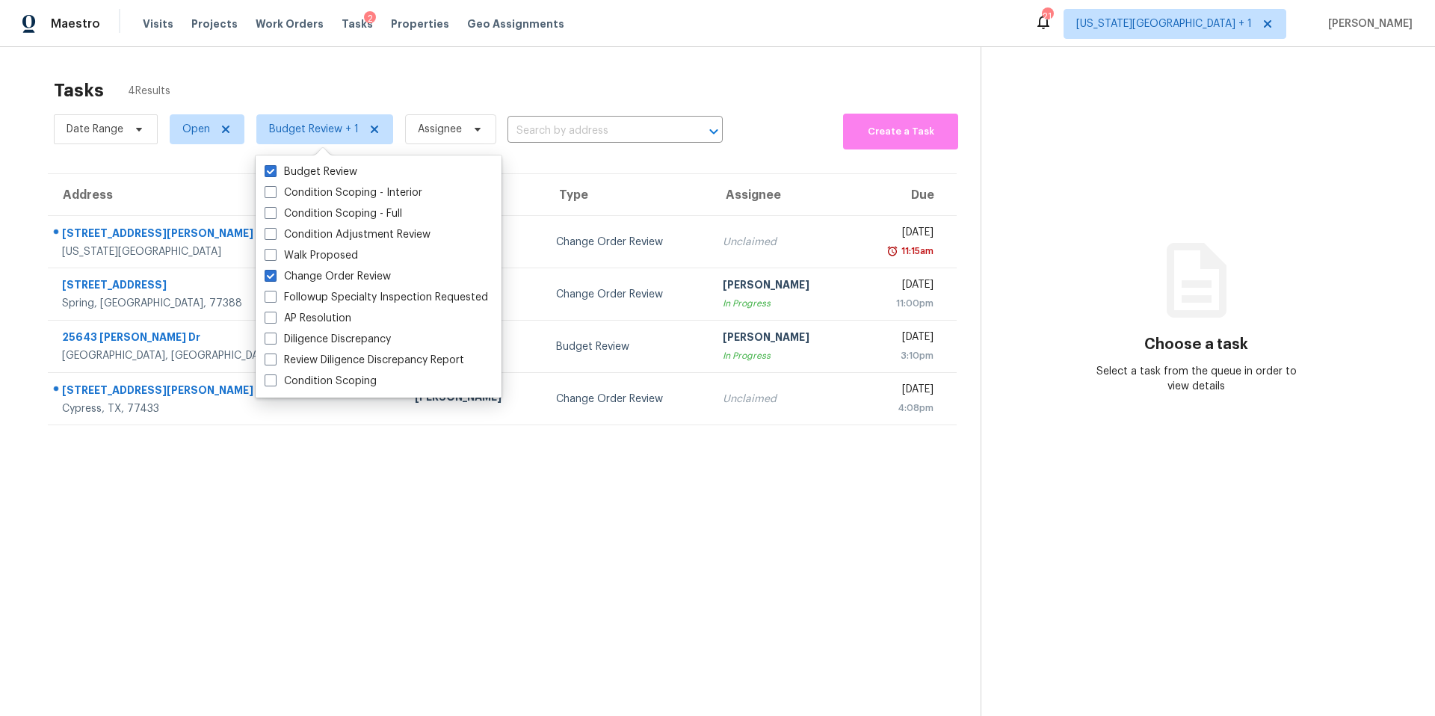
click at [318, 75] on div "Tasks 4 Results" at bounding box center [517, 90] width 927 height 39
